Goal: Information Seeking & Learning: Learn about a topic

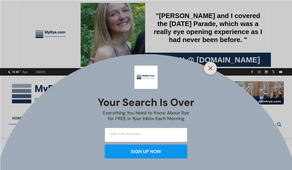
click at [213, 69] on button "Close" at bounding box center [210, 67] width 7 height 7
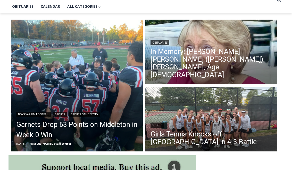
scroll to position [124, 0]
click at [44, 122] on link "Garnets Drop 63 Points on Middleton in Week 0 Win" at bounding box center [77, 129] width 122 height 21
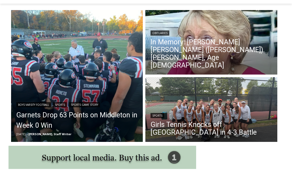
click at [240, 52] on link "In Memory: [PERSON_NAME] [PERSON_NAME] ([PERSON_NAME]) [PERSON_NAME], Age [DEMO…" at bounding box center [211, 53] width 122 height 31
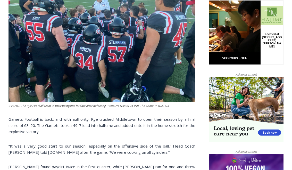
scroll to position [248, 0]
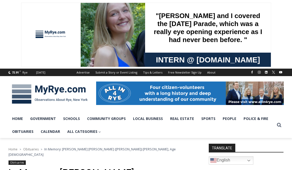
scroll to position [108, 0]
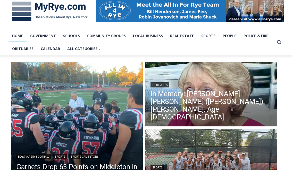
scroll to position [82, 0]
